Goal: Complete application form

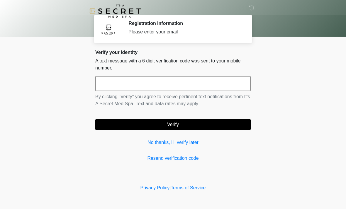
click at [126, 82] on input "text" at bounding box center [173, 83] width 156 height 15
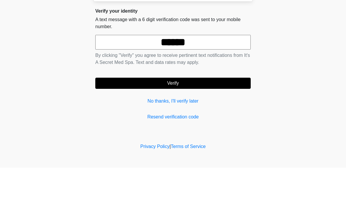
type input "******"
click at [188, 119] on button "Verify" at bounding box center [173, 124] width 156 height 11
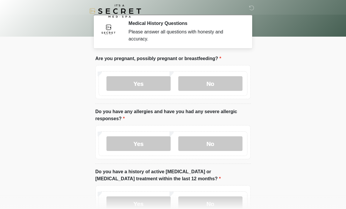
click at [215, 82] on label "No" at bounding box center [210, 83] width 64 height 15
click at [219, 141] on label "No" at bounding box center [210, 143] width 64 height 15
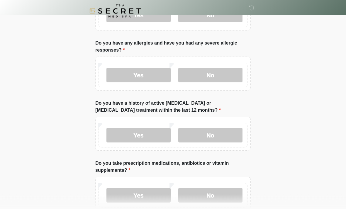
scroll to position [69, 0]
click at [219, 136] on label "No" at bounding box center [210, 135] width 64 height 15
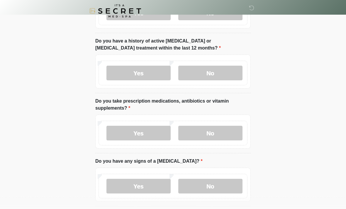
scroll to position [131, 0]
click at [217, 133] on label "No" at bounding box center [210, 133] width 64 height 15
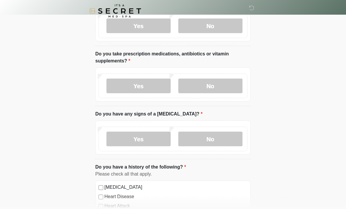
scroll to position [178, 0]
click at [220, 138] on label "No" at bounding box center [210, 138] width 64 height 15
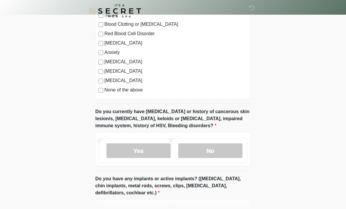
scroll to position [382, 0]
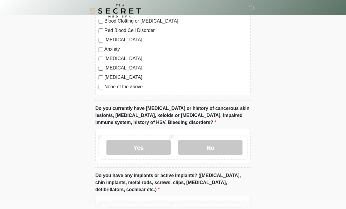
click at [215, 147] on label "No" at bounding box center [210, 148] width 64 height 15
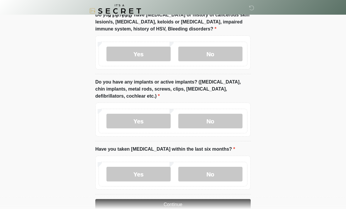
scroll to position [476, 0]
click at [221, 120] on label "No" at bounding box center [210, 121] width 64 height 15
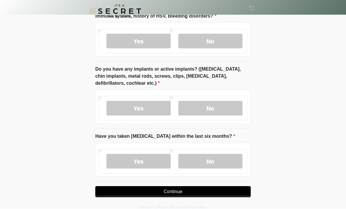
click at [218, 160] on label "No" at bounding box center [210, 161] width 64 height 15
click at [222, 188] on button "Continue" at bounding box center [173, 191] width 156 height 11
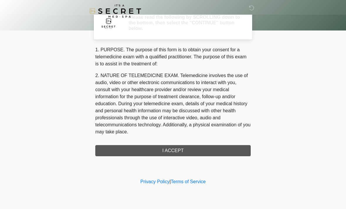
scroll to position [0, 0]
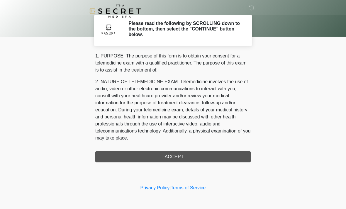
click at [225, 156] on div "1. PURPOSE. The purpose of this form is to obtain your consent for a telemedici…" at bounding box center [173, 108] width 156 height 110
click at [211, 160] on div "1. PURPOSE. The purpose of this form is to obtain your consent for a telemedici…" at bounding box center [173, 108] width 156 height 110
click at [181, 158] on div "1. PURPOSE. The purpose of this form is to obtain your consent for a telemedici…" at bounding box center [173, 108] width 156 height 110
click at [202, 157] on div "1. PURPOSE. The purpose of this form is to obtain your consent for a telemedici…" at bounding box center [173, 108] width 156 height 110
click at [178, 154] on div "1. PURPOSE. The purpose of this form is to obtain your consent for a telemedici…" at bounding box center [173, 108] width 156 height 110
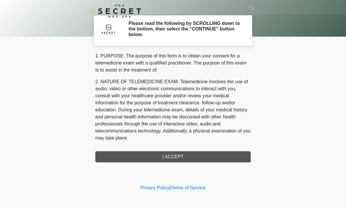
click at [178, 153] on div "1. PURPOSE. The purpose of this form is to obtain your consent for a telemedici…" at bounding box center [173, 108] width 156 height 110
click at [173, 158] on div "1. PURPOSE. The purpose of this form is to obtain your consent for a telemedici…" at bounding box center [173, 108] width 156 height 110
click at [171, 164] on div "‎ ‎ Please read the following by SCROLLING down to the bottom, then select the …" at bounding box center [173, 92] width 176 height 172
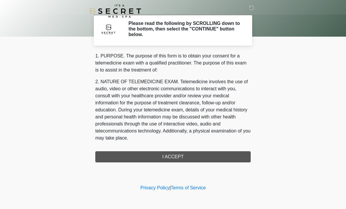
click at [171, 164] on div "‎ ‎ Please read the following by SCROLLING down to the bottom, then select the …" at bounding box center [173, 92] width 176 height 172
click at [210, 24] on h2 "Please read the following by SCROLLING down to the bottom, then select the "CON…" at bounding box center [186, 29] width 114 height 17
click at [227, 106] on p "2. NATURE OF TELEMEDICINE EXAM. Telemedicine involves the use of audio, video o…" at bounding box center [173, 109] width 156 height 63
click at [184, 158] on div "1. PURPOSE. The purpose of this form is to obtain your consent for a telemedici…" at bounding box center [173, 108] width 156 height 110
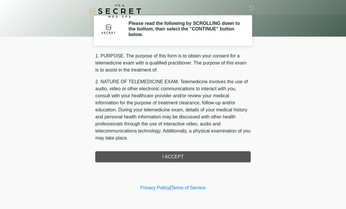
click at [179, 156] on div "1. PURPOSE. The purpose of this form is to obtain your consent for a telemedici…" at bounding box center [173, 108] width 156 height 110
click at [176, 154] on div "1. PURPOSE. The purpose of this form is to obtain your consent for a telemedici…" at bounding box center [173, 108] width 156 height 110
click at [187, 155] on div "1. PURPOSE. The purpose of this form is to obtain your consent for a telemedici…" at bounding box center [173, 108] width 156 height 110
click at [186, 155] on div "1. PURPOSE. The purpose of this form is to obtain your consent for a telemedici…" at bounding box center [173, 108] width 156 height 110
click at [213, 159] on div "1. PURPOSE. The purpose of this form is to obtain your consent for a telemedici…" at bounding box center [173, 108] width 156 height 110
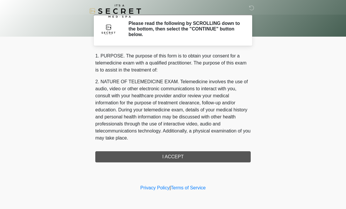
click at [213, 159] on div "1. PURPOSE. The purpose of this form is to obtain your consent for a telemedici…" at bounding box center [173, 108] width 156 height 110
click at [207, 155] on div "1. PURPOSE. The purpose of this form is to obtain your consent for a telemedici…" at bounding box center [173, 108] width 156 height 110
click at [204, 154] on div "1. PURPOSE. The purpose of this form is to obtain your consent for a telemedici…" at bounding box center [173, 108] width 156 height 110
click at [203, 153] on div "1. PURPOSE. The purpose of this form is to obtain your consent for a telemedici…" at bounding box center [173, 108] width 156 height 110
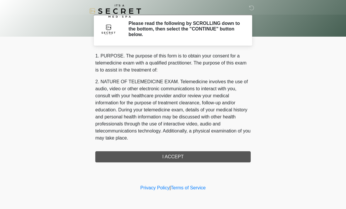
click at [195, 157] on div "1. PURPOSE. The purpose of this form is to obtain your consent for a telemedici…" at bounding box center [173, 108] width 156 height 110
click at [198, 153] on div "1. PURPOSE. The purpose of this form is to obtain your consent for a telemedici…" at bounding box center [173, 108] width 156 height 110
click at [200, 151] on div "1. PURPOSE. The purpose of this form is to obtain your consent for a telemedici…" at bounding box center [173, 108] width 156 height 110
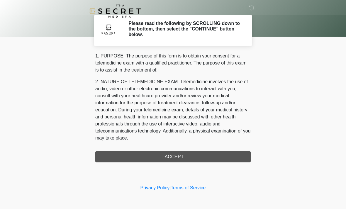
click at [194, 157] on div "1. PURPOSE. The purpose of this form is to obtain your consent for a telemedici…" at bounding box center [173, 108] width 156 height 110
click at [191, 158] on div "1. PURPOSE. The purpose of this form is to obtain your consent for a telemedici…" at bounding box center [173, 108] width 156 height 110
click at [193, 158] on div "1. PURPOSE. The purpose of this form is to obtain your consent for a telemedici…" at bounding box center [173, 108] width 156 height 110
click at [192, 159] on div "1. PURPOSE. The purpose of this form is to obtain your consent for a telemedici…" at bounding box center [173, 108] width 156 height 110
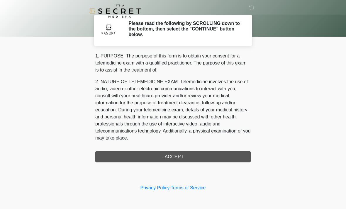
click at [189, 153] on div "1. PURPOSE. The purpose of this form is to obtain your consent for a telemedici…" at bounding box center [173, 108] width 156 height 110
click at [178, 158] on div "1. PURPOSE. The purpose of this form is to obtain your consent for a telemedici…" at bounding box center [173, 108] width 156 height 110
click at [169, 161] on div "1. PURPOSE. The purpose of this form is to obtain your consent for a telemedici…" at bounding box center [173, 108] width 156 height 110
click at [177, 158] on div "1. PURPOSE. The purpose of this form is to obtain your consent for a telemedici…" at bounding box center [173, 108] width 156 height 110
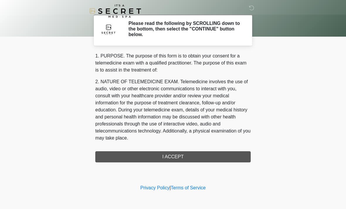
click at [175, 155] on div "1. PURPOSE. The purpose of this form is to obtain your consent for a telemedici…" at bounding box center [173, 108] width 156 height 110
click at [169, 156] on div "1. PURPOSE. The purpose of this form is to obtain your consent for a telemedici…" at bounding box center [173, 108] width 156 height 110
click at [172, 160] on div "1. PURPOSE. The purpose of this form is to obtain your consent for a telemedici…" at bounding box center [173, 108] width 156 height 110
click at [233, 157] on div "1. PURPOSE. The purpose of this form is to obtain your consent for a telemedici…" at bounding box center [173, 108] width 156 height 110
click at [169, 155] on div "1. PURPOSE. The purpose of this form is to obtain your consent for a telemedici…" at bounding box center [173, 108] width 156 height 110
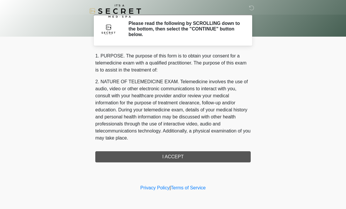
click at [168, 155] on div "1. PURPOSE. The purpose of this form is to obtain your consent for a telemedici…" at bounding box center [173, 108] width 156 height 110
click at [176, 158] on div "1. PURPOSE. The purpose of this form is to obtain your consent for a telemedici…" at bounding box center [173, 108] width 156 height 110
click at [103, 157] on div "1. PURPOSE. The purpose of this form is to obtain your consent for a telemedici…" at bounding box center [173, 108] width 156 height 110
click at [109, 157] on div "1. PURPOSE. The purpose of this form is to obtain your consent for a telemedici…" at bounding box center [173, 108] width 156 height 110
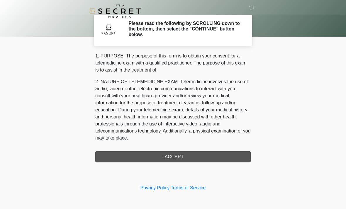
click at [109, 157] on div "1. PURPOSE. The purpose of this form is to obtain your consent for a telemedici…" at bounding box center [173, 108] width 156 height 110
click at [118, 155] on div "1. PURPOSE. The purpose of this form is to obtain your consent for a telemedici…" at bounding box center [173, 108] width 156 height 110
click at [117, 155] on div "1. PURPOSE. The purpose of this form is to obtain your consent for a telemedici…" at bounding box center [173, 108] width 156 height 110
click at [123, 155] on div "1. PURPOSE. The purpose of this form is to obtain your consent for a telemedici…" at bounding box center [173, 108] width 156 height 110
click at [235, 153] on div "1. PURPOSE. The purpose of this form is to obtain your consent for a telemedici…" at bounding box center [173, 108] width 156 height 110
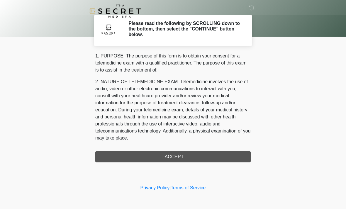
click at [231, 159] on div "1. PURPOSE. The purpose of this form is to obtain your consent for a telemedici…" at bounding box center [173, 108] width 156 height 110
click at [224, 157] on div "1. PURPOSE. The purpose of this form is to obtain your consent for a telemedici…" at bounding box center [173, 108] width 156 height 110
click at [216, 158] on div "1. PURPOSE. The purpose of this form is to obtain your consent for a telemedici…" at bounding box center [173, 108] width 156 height 110
click at [212, 158] on div "1. PURPOSE. The purpose of this form is to obtain your consent for a telemedici…" at bounding box center [173, 108] width 156 height 110
click at [218, 159] on div "1. PURPOSE. The purpose of this form is to obtain your consent for a telemedici…" at bounding box center [173, 108] width 156 height 110
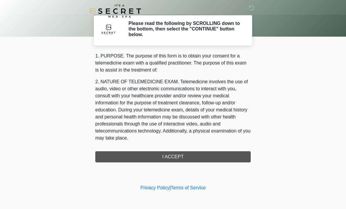
click at [218, 159] on div "1. PURPOSE. The purpose of this form is to obtain your consent for a telemedici…" at bounding box center [173, 108] width 156 height 110
click at [213, 158] on div "1. PURPOSE. The purpose of this form is to obtain your consent for a telemedici…" at bounding box center [173, 108] width 156 height 110
click at [171, 160] on div "1. PURPOSE. The purpose of this form is to obtain your consent for a telemedici…" at bounding box center [173, 108] width 156 height 110
click at [172, 156] on div "1. PURPOSE. The purpose of this form is to obtain your consent for a telemedici…" at bounding box center [173, 108] width 156 height 110
click at [173, 154] on div "1. PURPOSE. The purpose of this form is to obtain your consent for a telemedici…" at bounding box center [173, 108] width 156 height 110
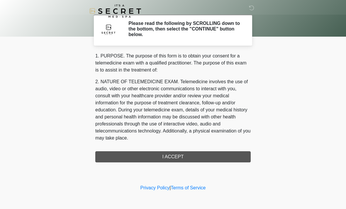
click at [228, 93] on p "2. NATURE OF TELEMEDICINE EXAM. Telemedicine involves the use of audio, video o…" at bounding box center [173, 109] width 156 height 63
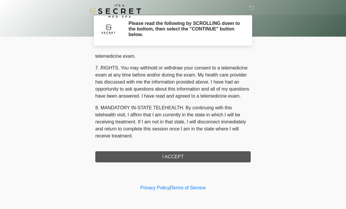
scroll to position [249, 0]
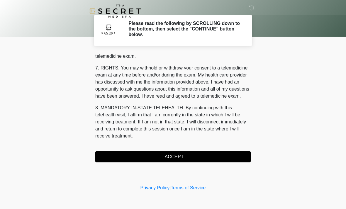
click at [237, 161] on button "I ACCEPT" at bounding box center [173, 156] width 156 height 11
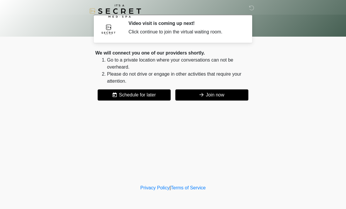
click at [226, 94] on button "Join now" at bounding box center [212, 95] width 73 height 11
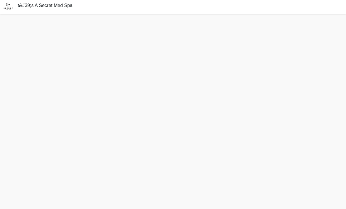
scroll to position [3, 0]
